Goal: Use online tool/utility: Utilize a website feature to perform a specific function

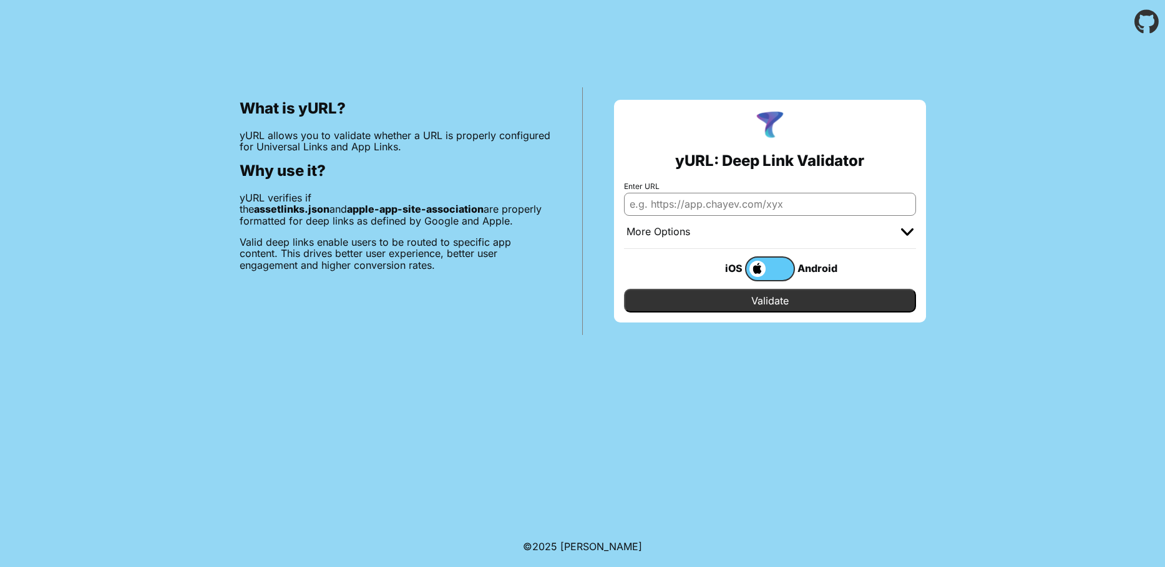
click at [741, 204] on input "Enter URL" at bounding box center [770, 204] width 292 height 22
paste input "RVhQT19QVUJMSUNfQVVUSF9QUk9WSURFUj1jb2duaXRvCkVYUE9fUFVCTElDX0NPR05JVE9fVVNFUl9…"
type input "RVhQT19QVUJMSUNfQVVUSF9QUk9WSURFUj1jb2duaXRvCkVYUE9fUFVCTElDX0NPR05JVE9fVVNFUl9…"
click at [706, 207] on input "Enter URL" at bounding box center [770, 204] width 292 height 22
click at [681, 207] on input "Enter URL" at bounding box center [770, 204] width 292 height 22
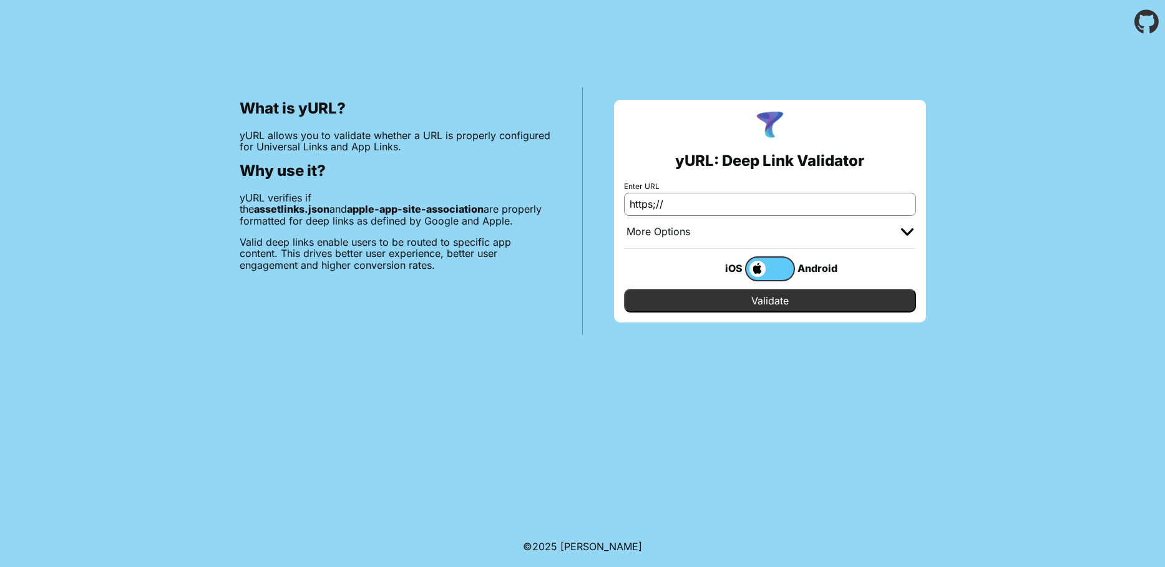
click at [560, 369] on body "What is yURL? yURL allows you to validate whether a URL is properly configured …" at bounding box center [582, 283] width 1165 height 567
drag, startPoint x: 697, startPoint y: 206, endPoint x: 587, endPoint y: 193, distance: 110.5
click at [624, 193] on input "https;//" at bounding box center [770, 204] width 292 height 22
click at [671, 205] on input "https;//" at bounding box center [770, 204] width 292 height 22
click at [688, 205] on input "https:" at bounding box center [770, 204] width 292 height 22
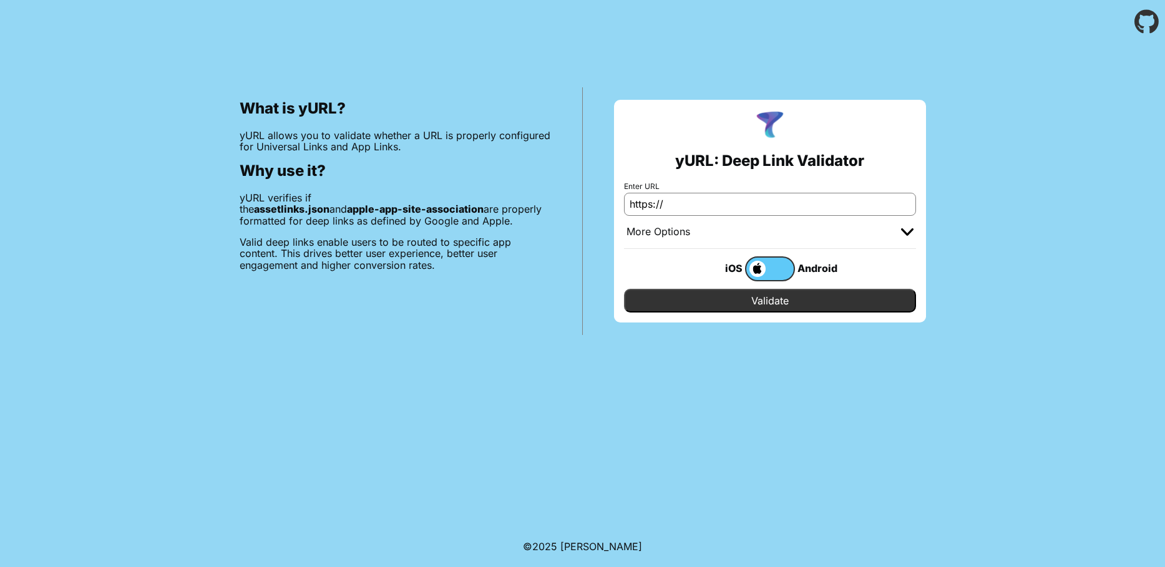
drag, startPoint x: 689, startPoint y: 203, endPoint x: 495, endPoint y: 203, distance: 193.4
click at [624, 204] on input "https://" at bounding box center [770, 204] width 292 height 22
paste input "[DOMAIN_NAME][URL]"
type input "[URL][DOMAIN_NAME]"
click at [709, 309] on input "Validate" at bounding box center [770, 301] width 292 height 24
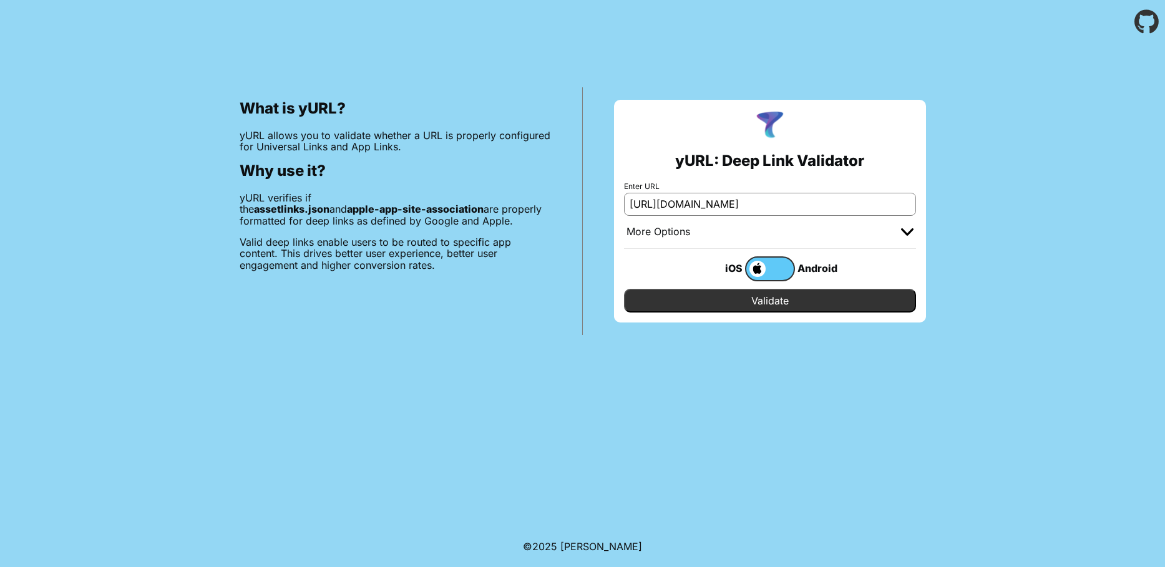
click at [757, 271] on span at bounding box center [755, 269] width 19 height 16
click at [0, 0] on input "checkbox" at bounding box center [0, 0] width 0 height 0
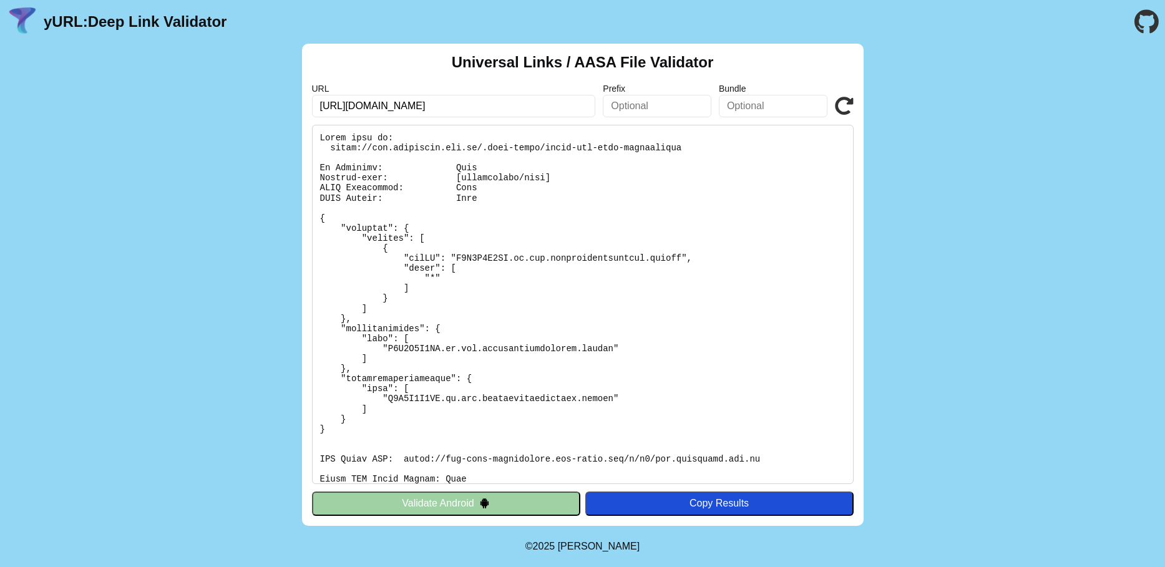
click at [553, 504] on button "Validate Android" at bounding box center [446, 504] width 268 height 24
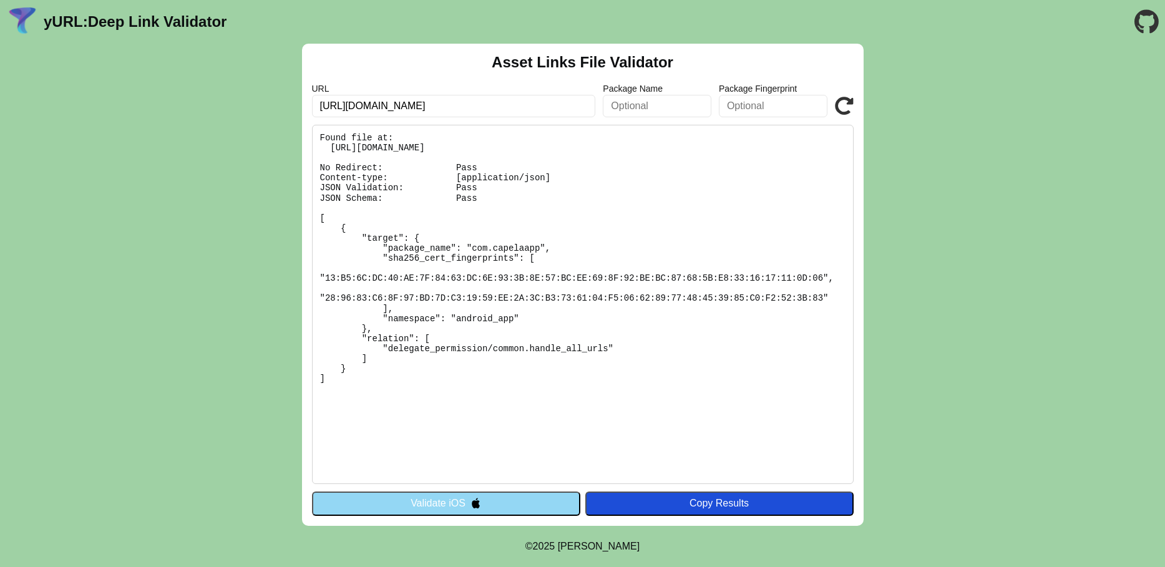
drag, startPoint x: 536, startPoint y: 441, endPoint x: 313, endPoint y: 203, distance: 326.2
click at [313, 203] on pre "Found file at: https://www.capelaapp.com.br/.well-known/assetlinks.json No Redi…" at bounding box center [583, 304] width 542 height 359
click at [369, 220] on pre "Found file at: https://www.capelaapp.com.br/.well-known/assetlinks.json No Redi…" at bounding box center [583, 304] width 542 height 359
drag, startPoint x: 319, startPoint y: 167, endPoint x: 328, endPoint y: 167, distance: 8.1
click at [328, 167] on pre "Found file at: https://www.capelaapp.com.br/.well-known/assetlinks.json No Redi…" at bounding box center [583, 304] width 542 height 359
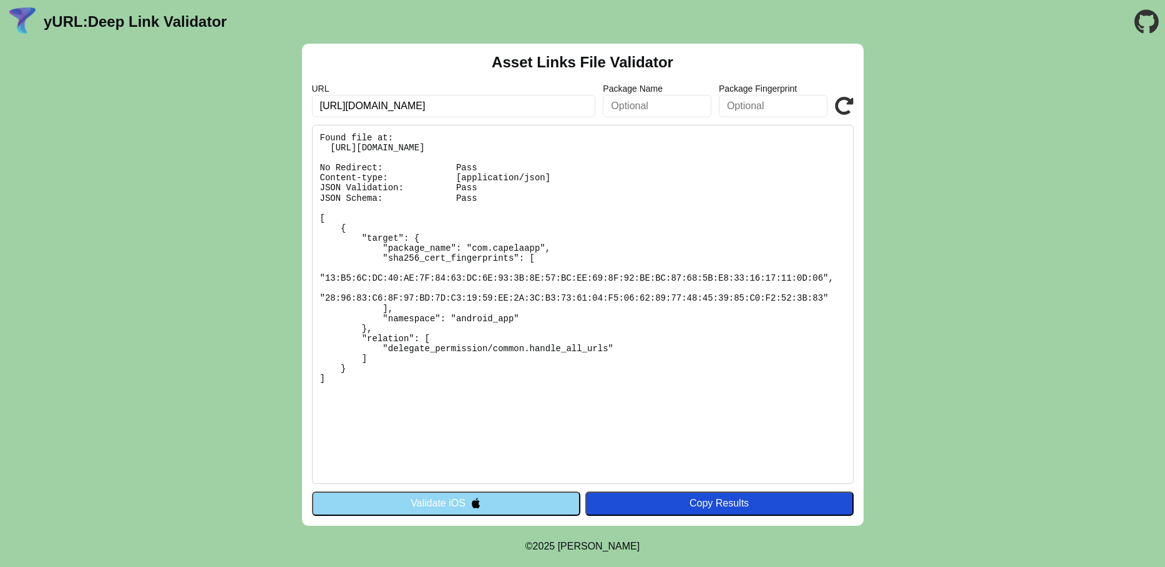
click at [320, 178] on pre "Found file at: https://www.capelaapp.com.br/.well-known/assetlinks.json No Redi…" at bounding box center [583, 304] width 542 height 359
